Goal: Task Accomplishment & Management: Manage account settings

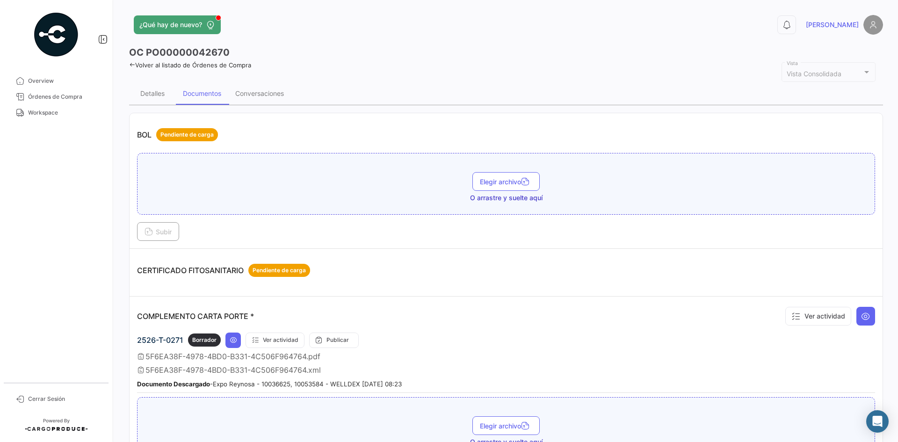
scroll to position [374, 0]
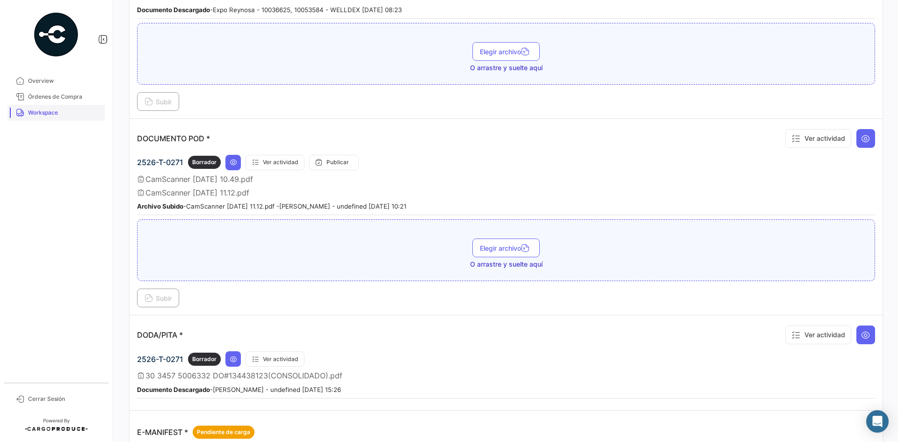
click at [67, 113] on span "Workspace" at bounding box center [64, 113] width 73 height 8
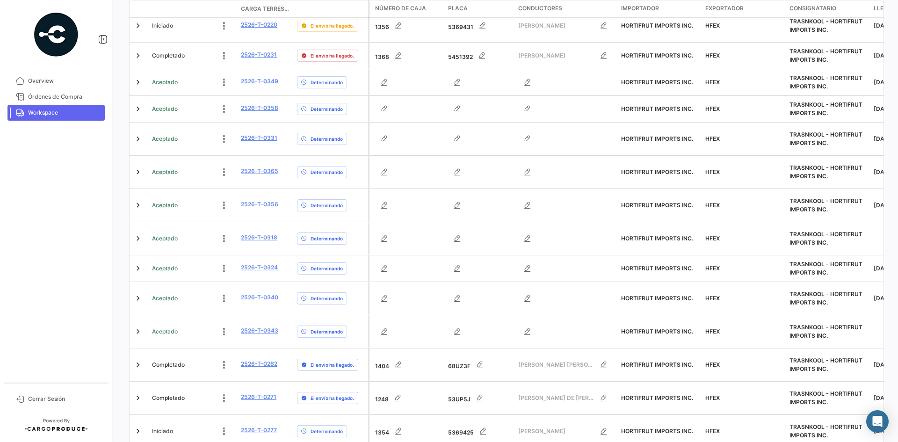
scroll to position [640, 0]
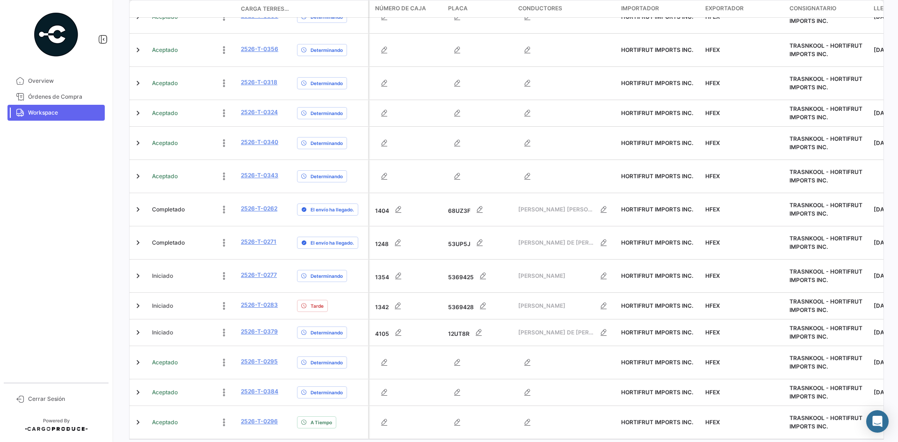
click at [529, 442] on link "4" at bounding box center [530, 449] width 11 height 10
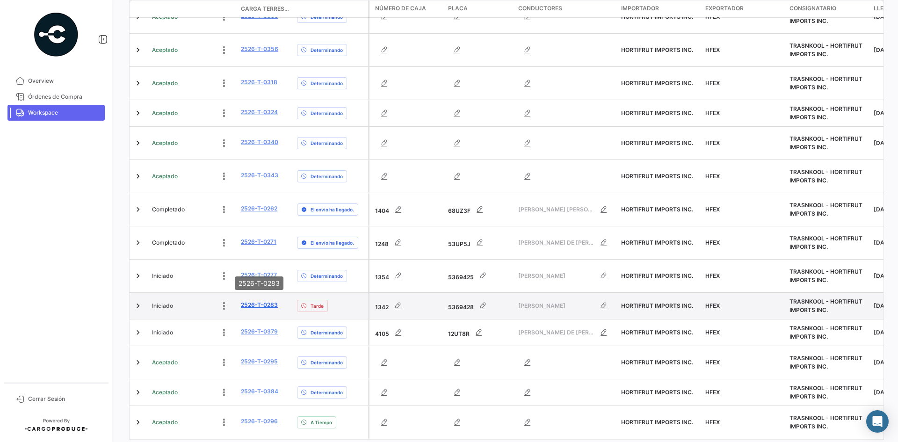
click at [251, 301] on link "2526-T-0283" at bounding box center [259, 305] width 37 height 8
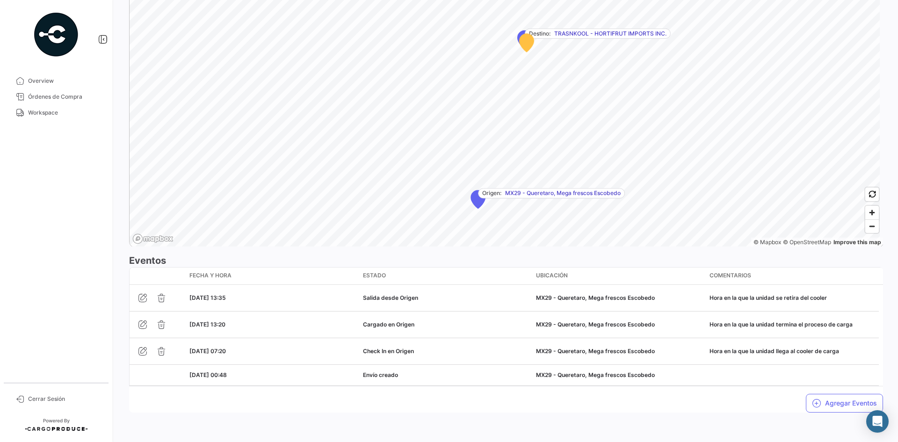
scroll to position [597, 0]
click at [55, 113] on span "Workspace" at bounding box center [64, 113] width 73 height 8
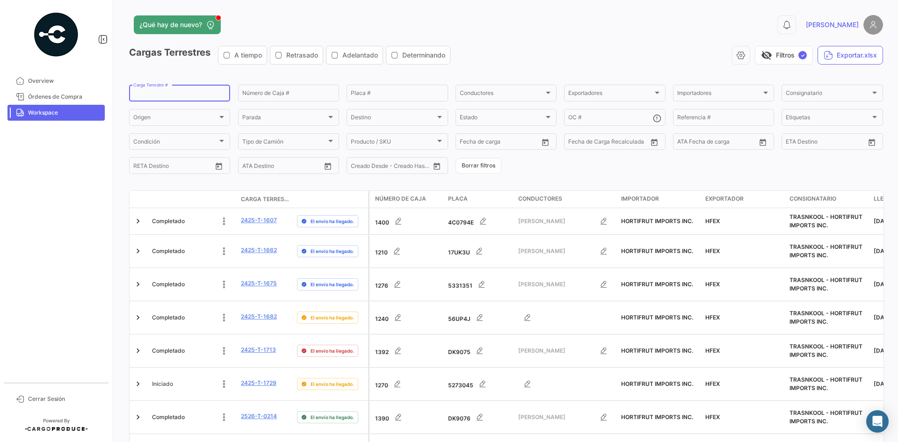
click at [178, 94] on input "Carga Terrestre #" at bounding box center [179, 94] width 93 height 7
type input "v"
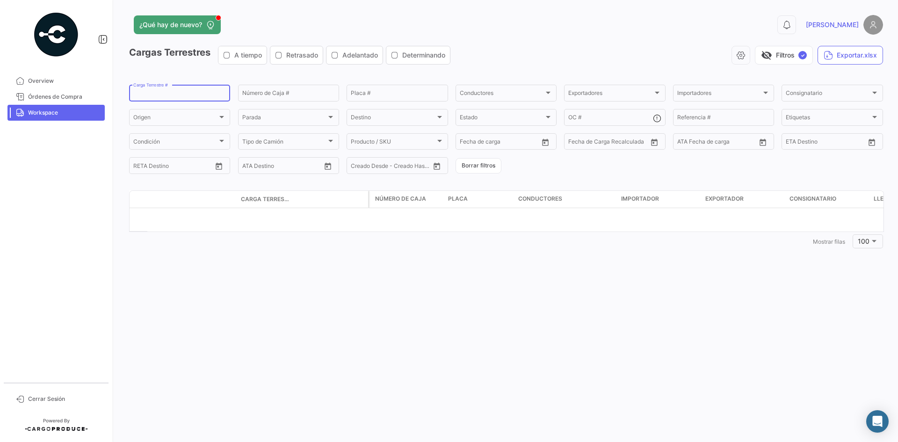
paste input "0295"
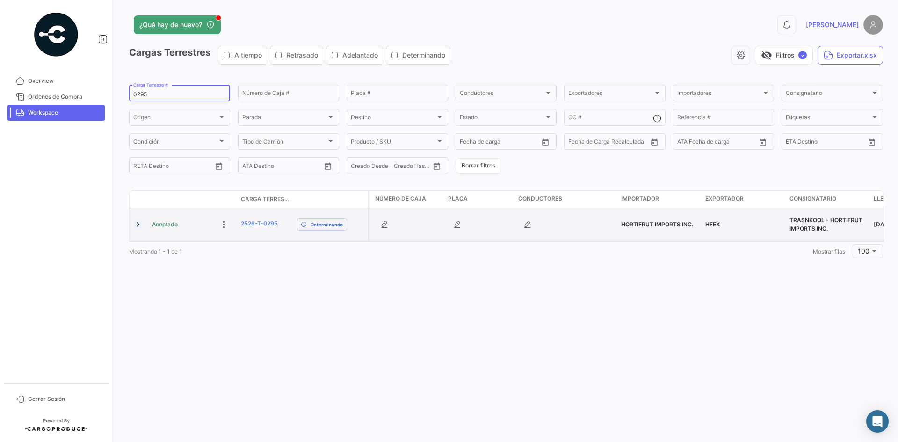
type input "0295"
click at [141, 225] on link at bounding box center [137, 224] width 9 height 9
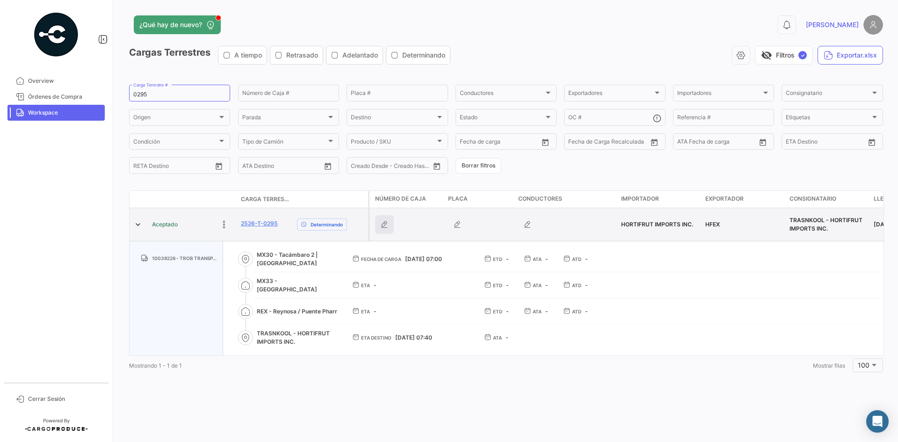
click at [387, 222] on icon "button" at bounding box center [384, 224] width 9 height 9
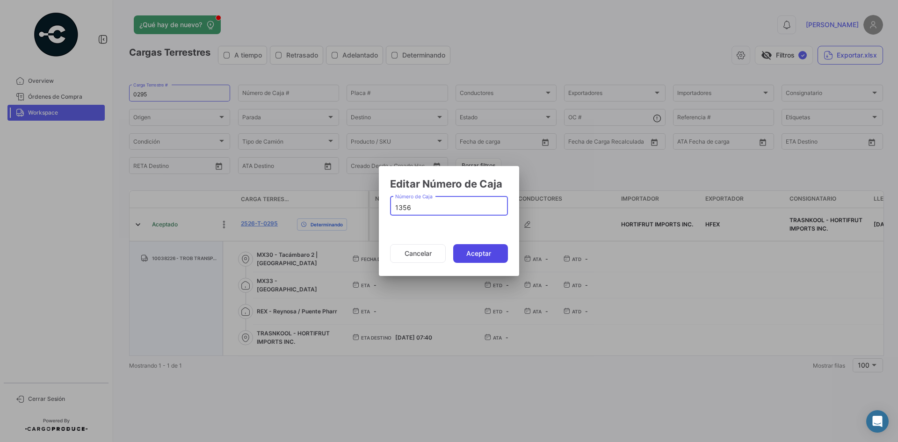
type input "1356"
click at [499, 253] on button "Aceptar" at bounding box center [480, 253] width 55 height 19
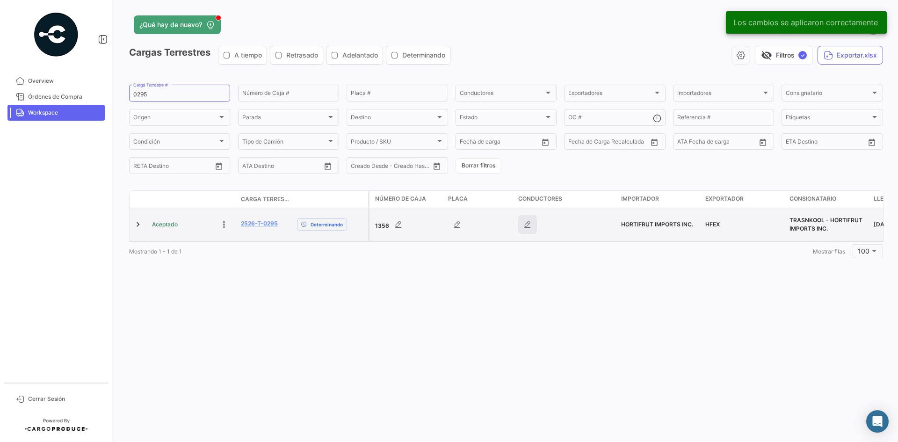
click at [525, 221] on icon "button" at bounding box center [527, 224] width 9 height 9
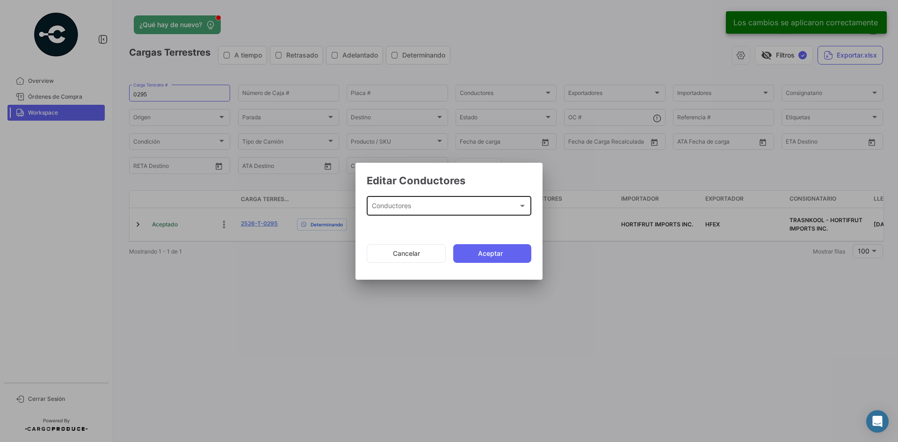
click at [424, 207] on div "Conductores" at bounding box center [445, 208] width 146 height 8
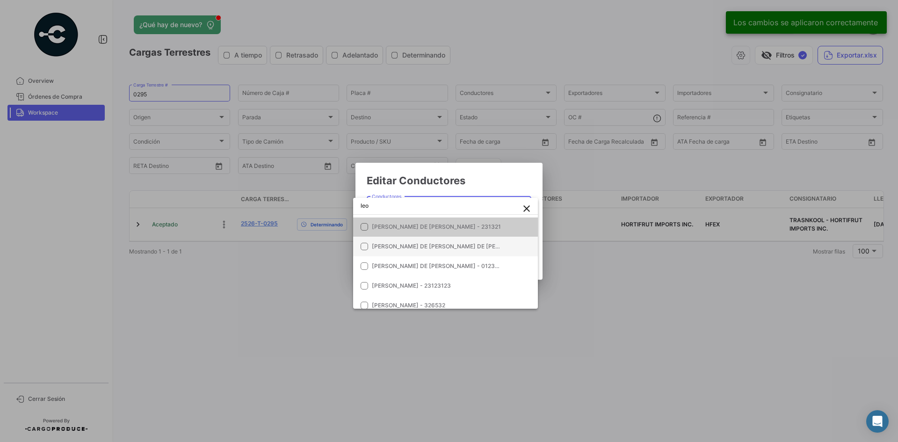
scroll to position [47, 0]
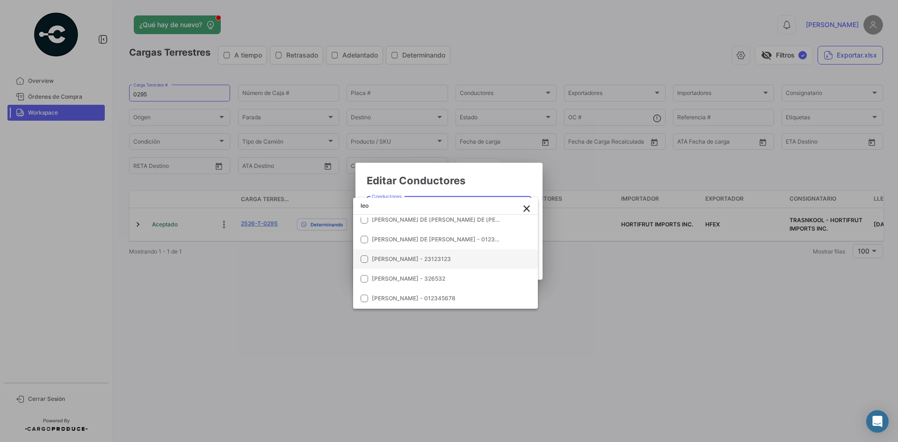
type input "leo"
click at [447, 256] on span "[PERSON_NAME] - 23123123" at bounding box center [411, 258] width 79 height 7
click at [492, 177] on div at bounding box center [449, 221] width 898 height 442
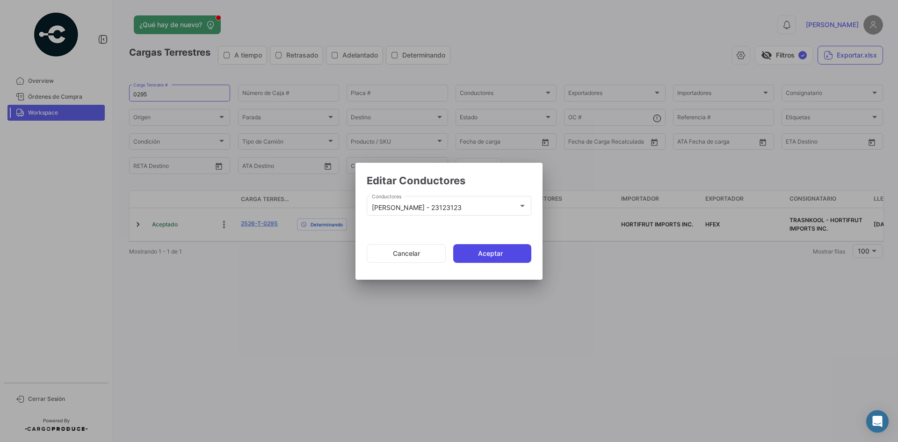
click at [484, 253] on button "Aceptar" at bounding box center [492, 253] width 78 height 19
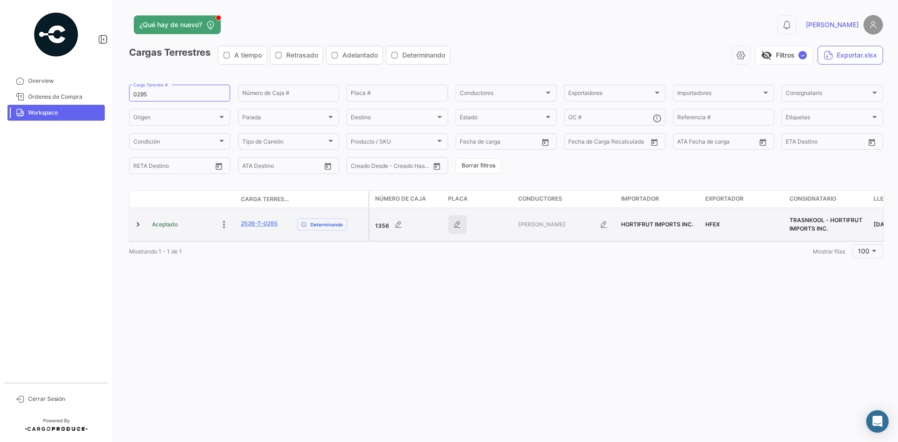
click at [452, 217] on button "button" at bounding box center [457, 224] width 19 height 19
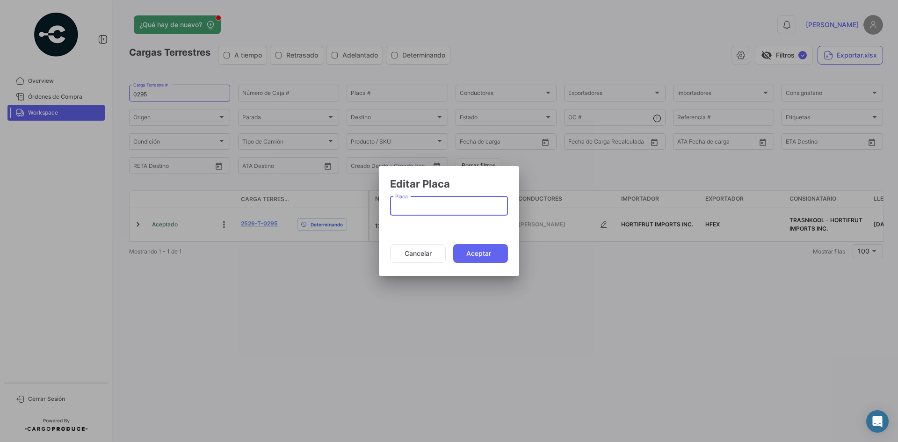
paste input "5369431"
type input "5369431"
click at [488, 254] on button "Aceptar" at bounding box center [480, 253] width 55 height 19
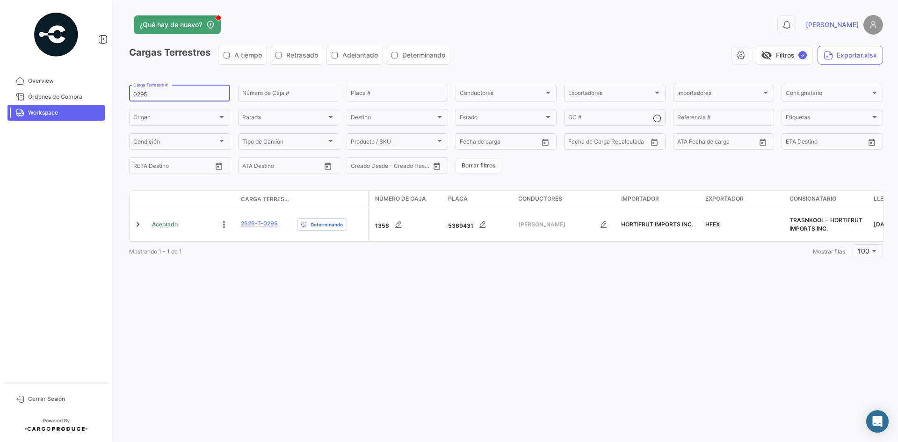
click at [143, 93] on input "0295" at bounding box center [179, 94] width 93 height 7
paste input "6"
type input "0296"
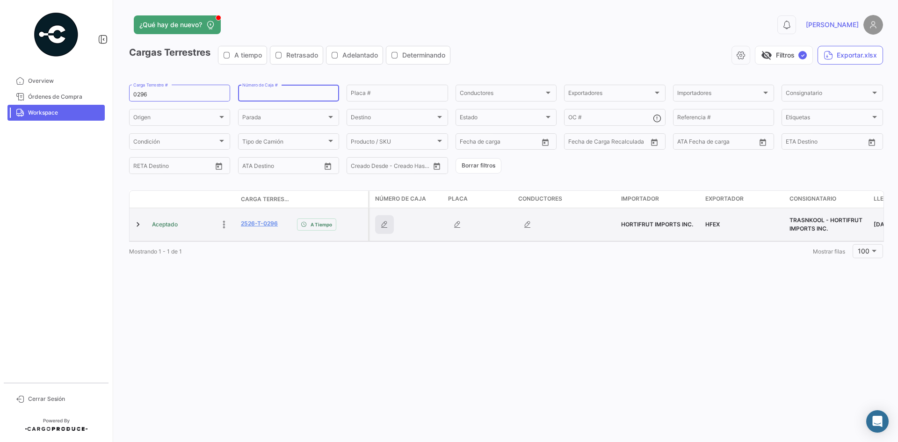
click at [386, 226] on icon "button" at bounding box center [384, 224] width 9 height 9
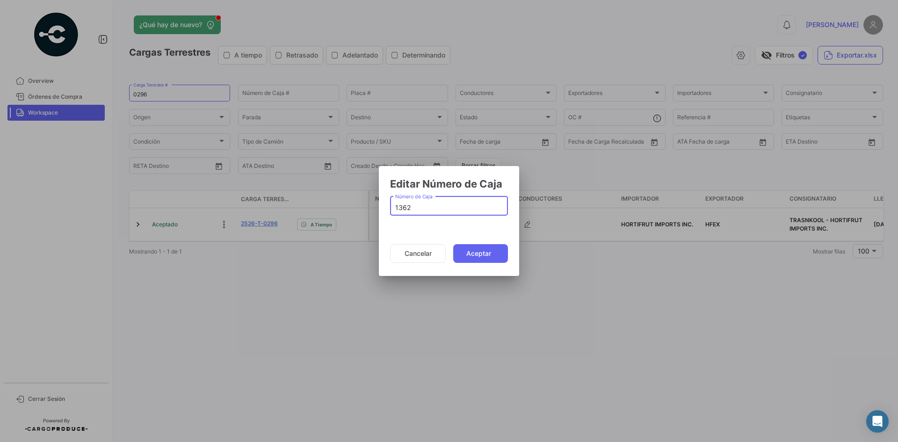
type input "1362"
click at [503, 260] on button "Aceptar" at bounding box center [480, 253] width 55 height 19
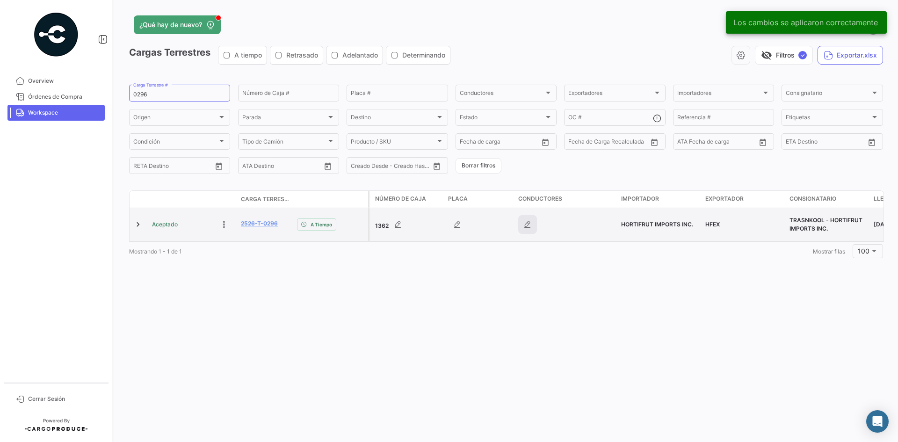
click at [528, 226] on icon "button" at bounding box center [527, 224] width 9 height 9
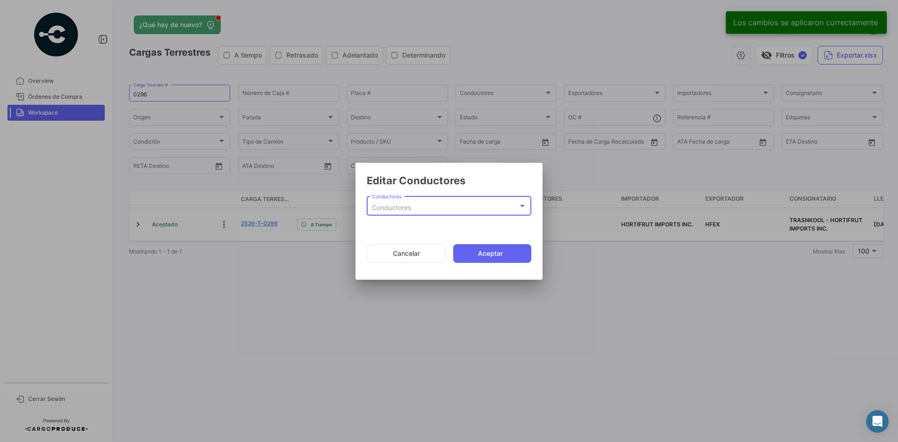
click at [444, 207] on div "Conductores" at bounding box center [445, 208] width 146 height 8
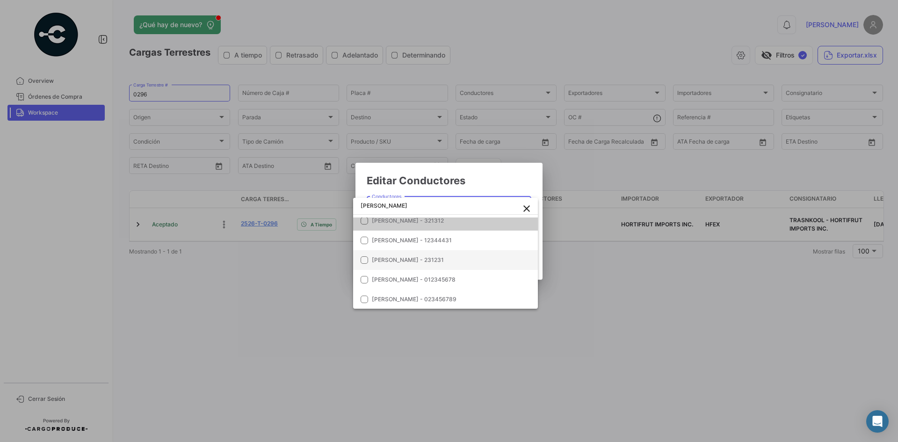
scroll to position [27, 0]
type input "[PERSON_NAME]"
click at [601, 302] on div at bounding box center [449, 221] width 898 height 442
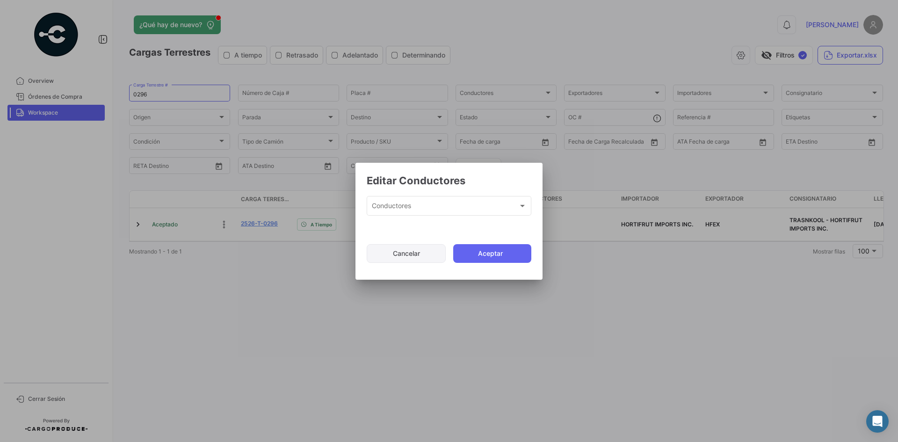
click at [432, 255] on button "Cancelar" at bounding box center [406, 253] width 79 height 19
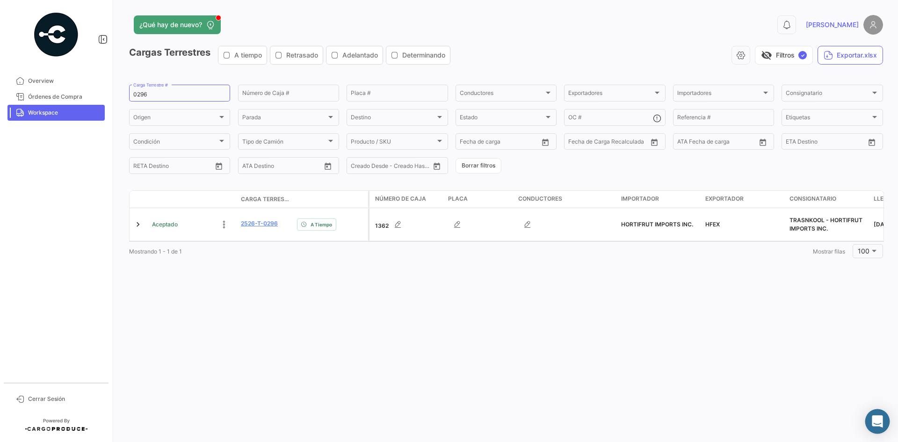
click at [870, 416] on div "Abrir Intercom Messenger" at bounding box center [878, 421] width 25 height 25
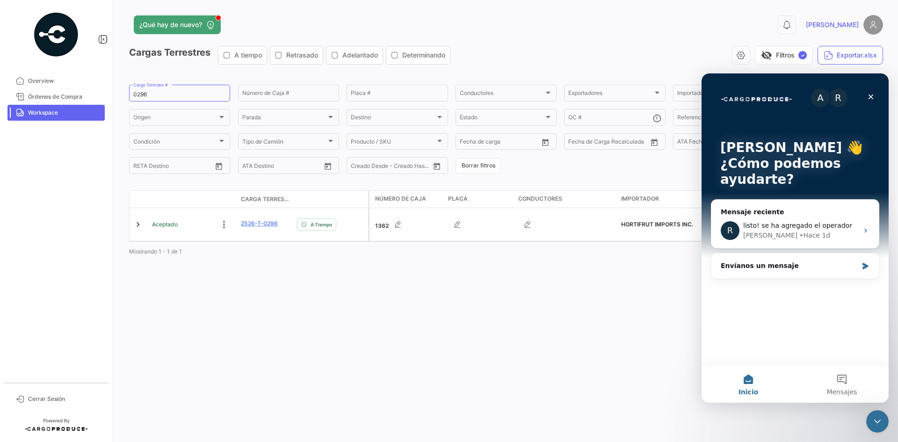
scroll to position [0, 0]
click at [840, 373] on button "Mensajes" at bounding box center [842, 383] width 94 height 37
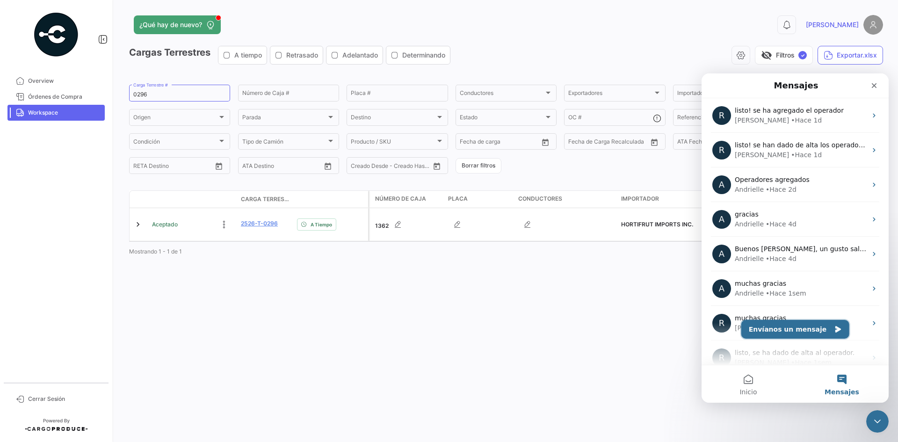
click at [806, 331] on button "Envíanos un mensaje" at bounding box center [796, 329] width 108 height 19
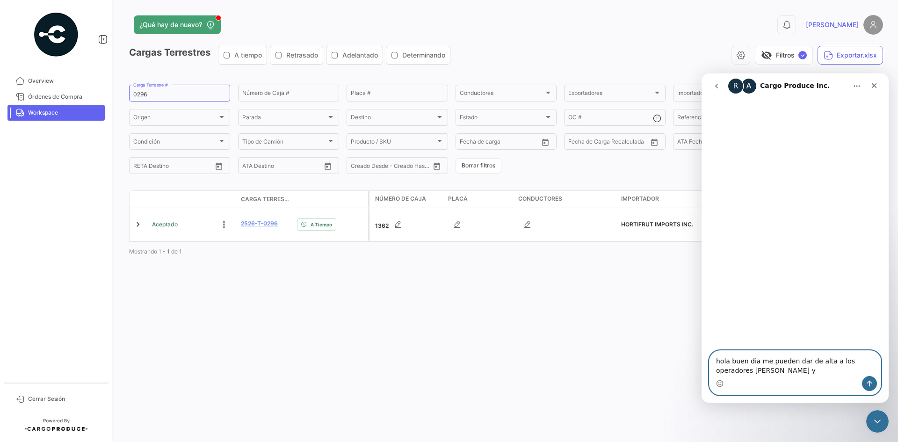
paste textarea "[PERSON_NAME] DE [PERSON_NAME]"
type textarea "hola buen dia me pueden dar de alta a los operadores [PERSON_NAME] y [PERSON_NA…"
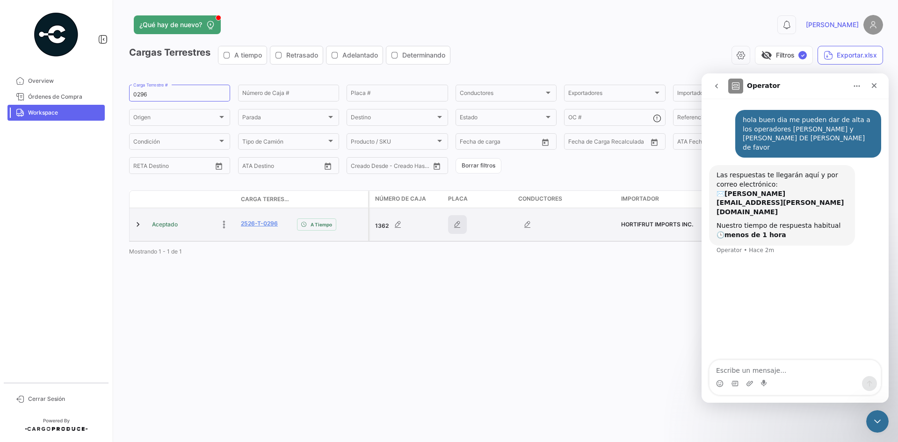
click at [457, 226] on icon "button" at bounding box center [457, 224] width 9 height 9
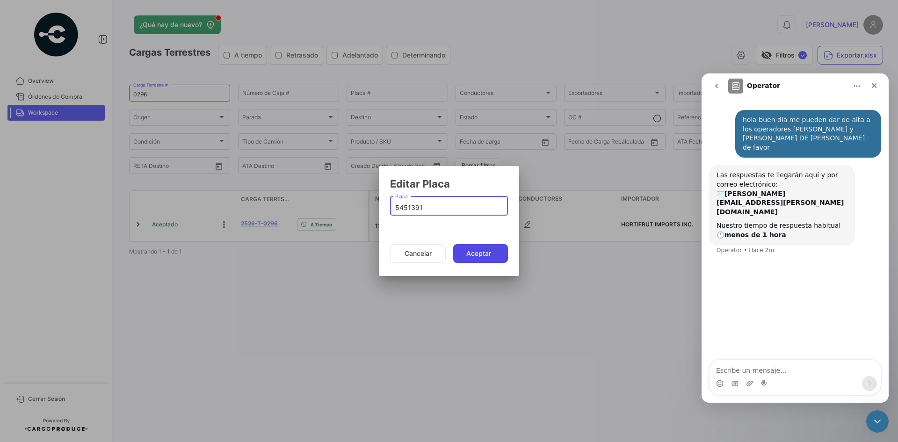
type input "5451391"
click at [480, 255] on button "Aceptar" at bounding box center [480, 253] width 55 height 19
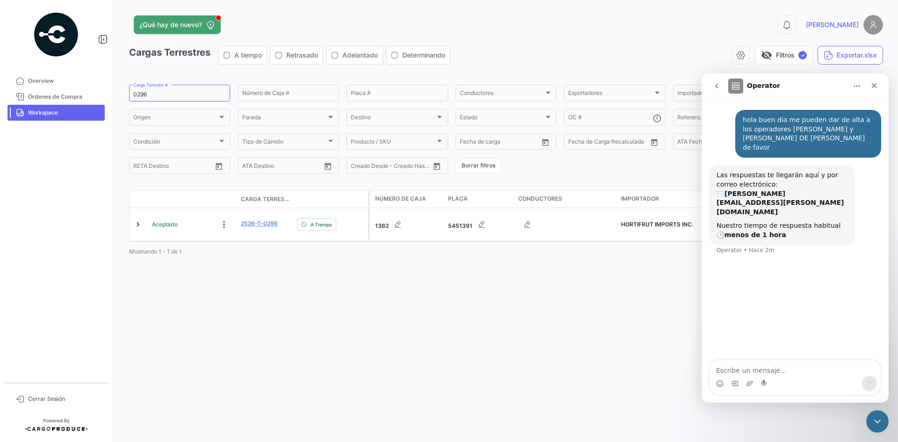
drag, startPoint x: 157, startPoint y: 88, endPoint x: 122, endPoint y: 97, distance: 36.3
click at [116, 98] on div "¿Qué hay de nuevo? 0 [PERSON_NAME] Terrestres A tiempo Retrasado Adelantado Det…" at bounding box center [506, 221] width 784 height 442
click at [136, 96] on input "0296" at bounding box center [179, 94] width 93 height 7
paste input "384"
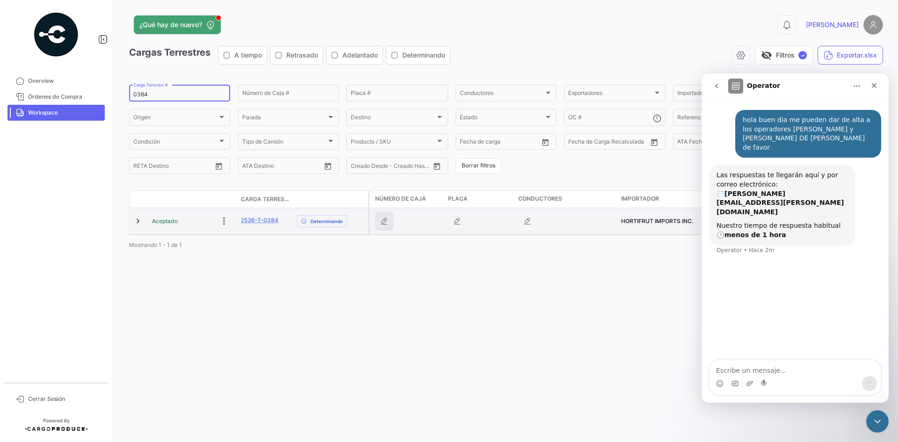
type input "0384"
click at [384, 225] on icon "button" at bounding box center [384, 221] width 9 height 9
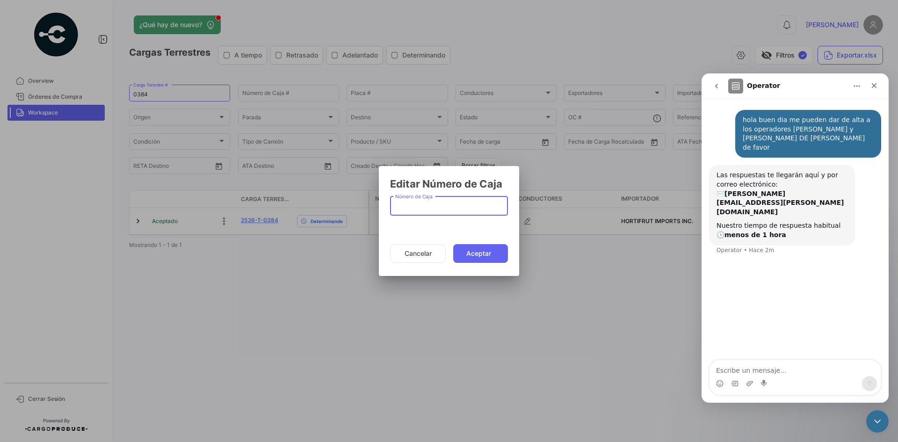
click at [446, 207] on input "Número de Caja" at bounding box center [449, 208] width 108 height 8
type input "1376"
click at [479, 255] on button "Aceptar" at bounding box center [480, 253] width 55 height 19
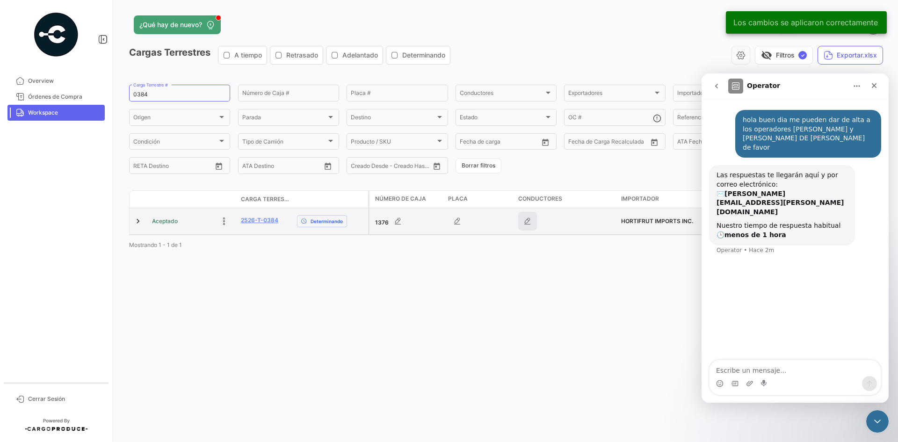
click at [528, 220] on icon "button" at bounding box center [527, 221] width 9 height 9
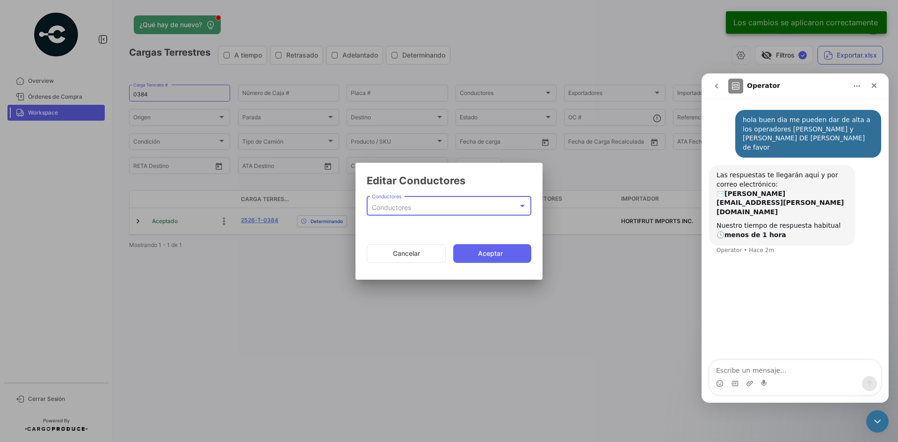
click at [480, 210] on div "Conductores" at bounding box center [445, 208] width 146 height 8
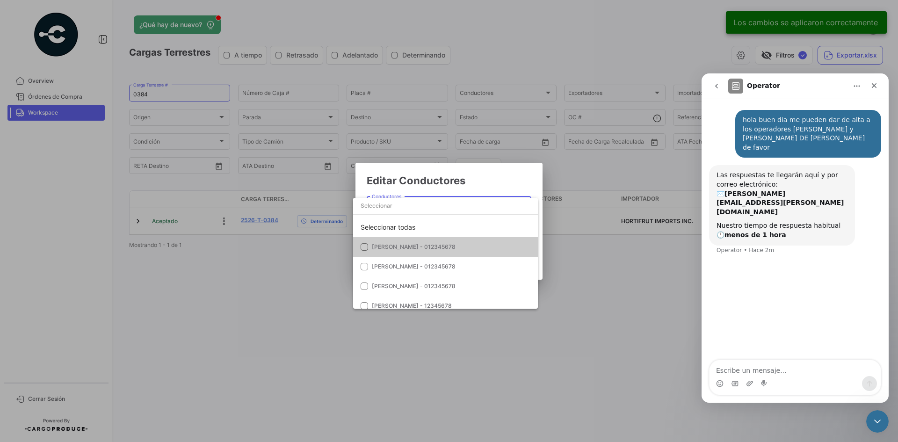
click at [481, 186] on div at bounding box center [449, 221] width 898 height 442
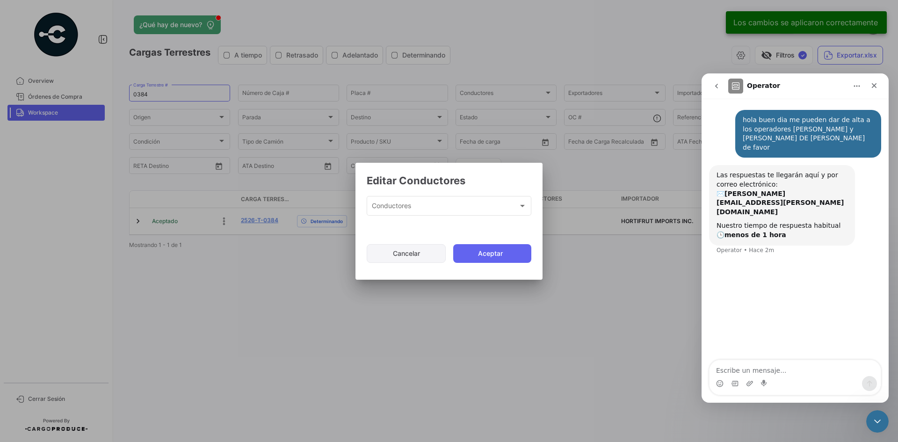
click at [416, 252] on button "Cancelar" at bounding box center [406, 253] width 79 height 19
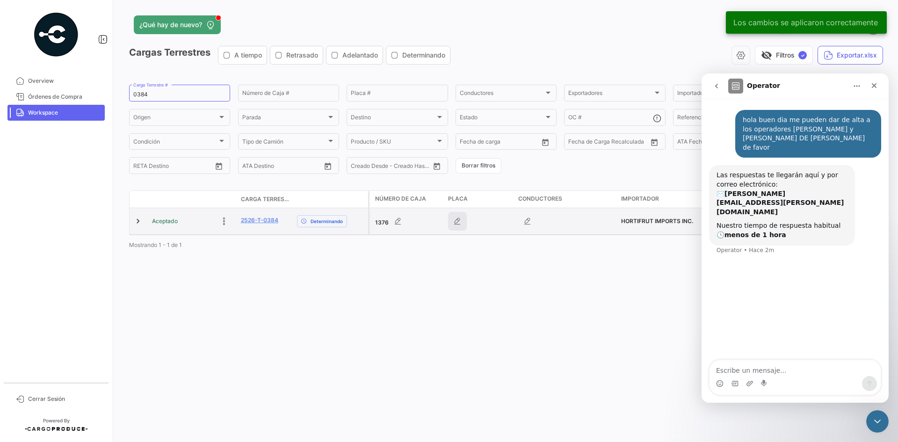
click at [463, 217] on button "button" at bounding box center [457, 221] width 19 height 19
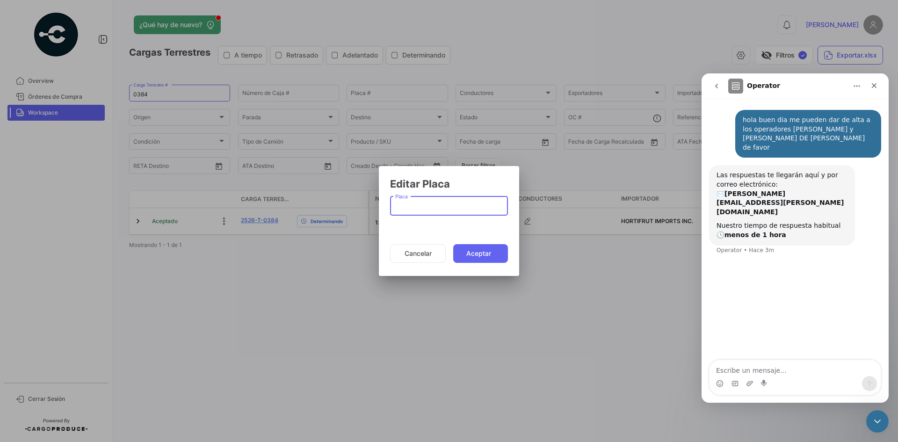
paste input "DK9083"
type input "DK9083"
click at [474, 252] on button "Aceptar" at bounding box center [480, 253] width 55 height 19
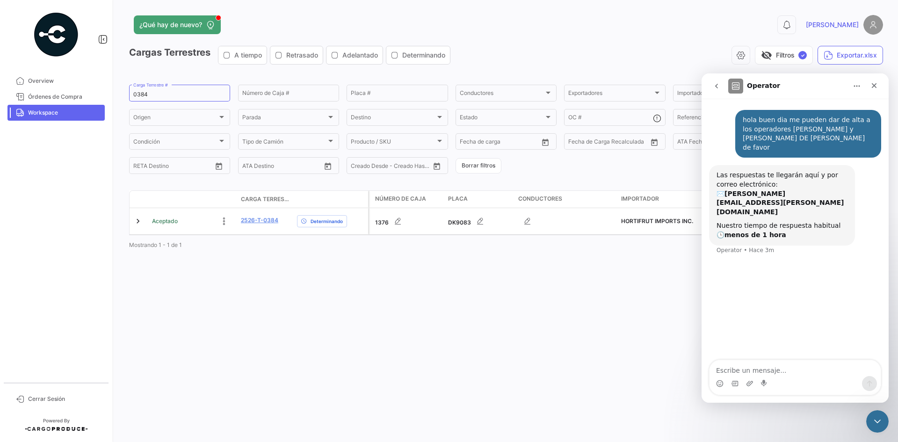
click at [557, 269] on div "¿Qué hay de nuevo? 0 [PERSON_NAME] Terrestres A tiempo Retrasado Adelantado Det…" at bounding box center [506, 221] width 784 height 442
click at [63, 115] on span "Workspace" at bounding box center [64, 113] width 73 height 8
drag, startPoint x: 158, startPoint y: 96, endPoint x: 86, endPoint y: 106, distance: 72.2
click at [86, 106] on mat-sidenav-container "Overview Órdenes de Compra Workspace Cerrar Sesión ¿Qué hay de nuevo? 0 [PERSON…" at bounding box center [449, 221] width 898 height 442
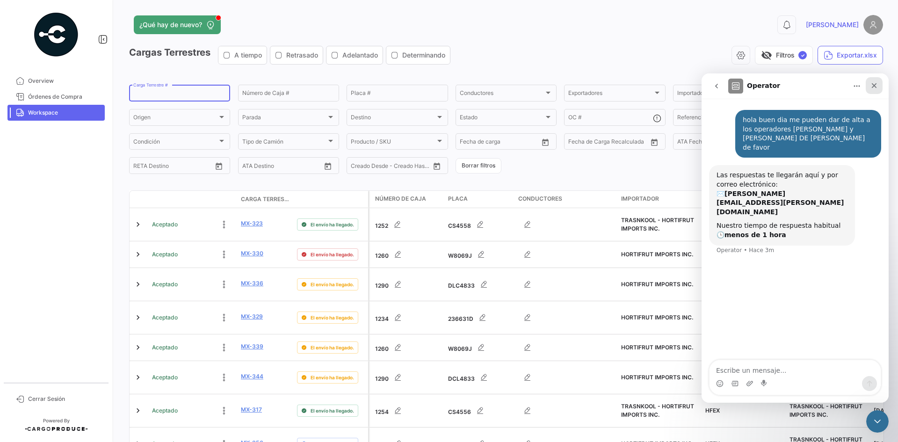
click at [876, 86] on icon "Cerrar" at bounding box center [874, 85] width 7 height 7
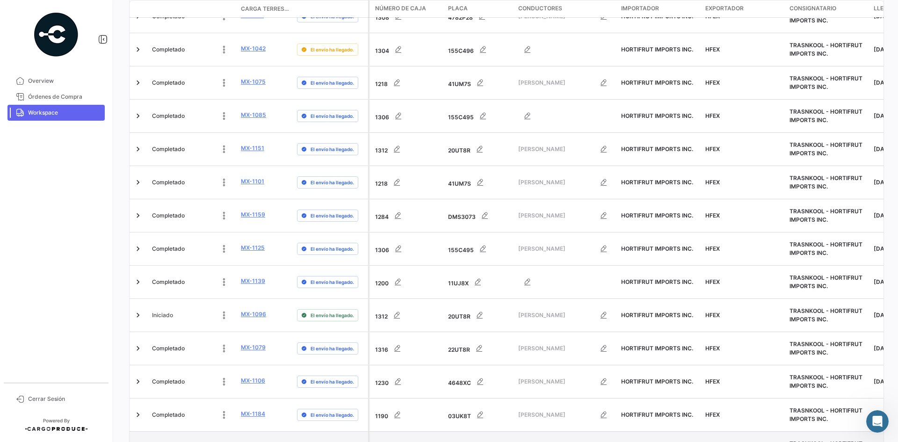
scroll to position [2921, 0]
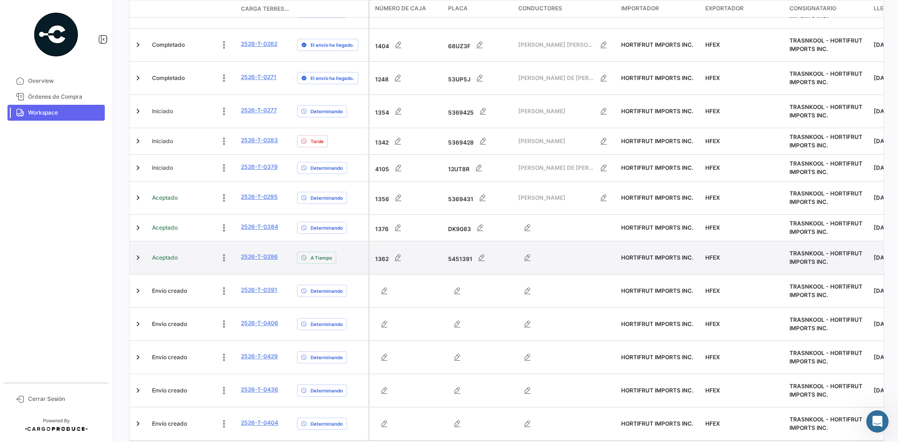
scroll to position [806, 0]
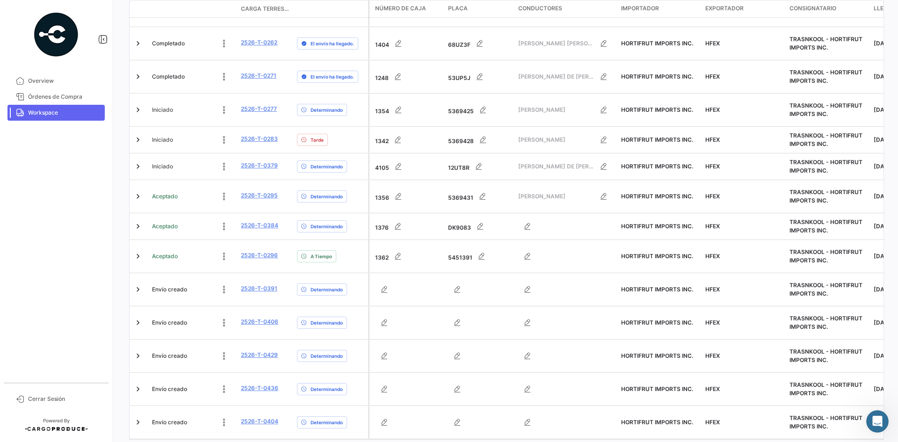
click at [68, 115] on span "Workspace" at bounding box center [64, 113] width 73 height 8
click at [68, 113] on span "Workspace" at bounding box center [64, 113] width 73 height 8
